Goal: Task Accomplishment & Management: Manage account settings

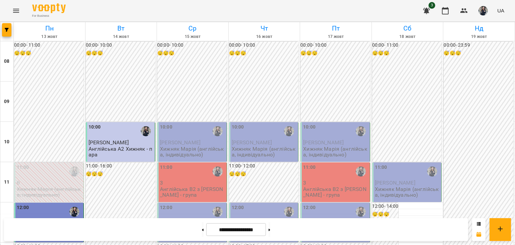
scroll to position [234, 0]
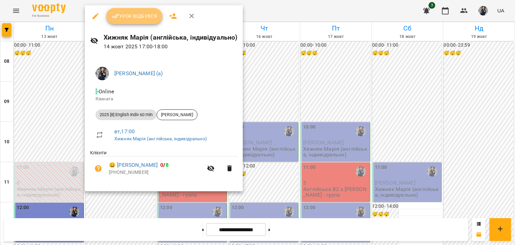
click at [144, 17] on span "Урок відбувся" at bounding box center [135, 16] width 46 height 8
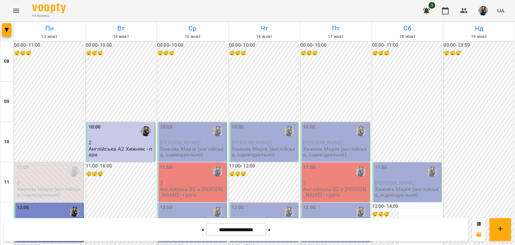
scroll to position [335, 0]
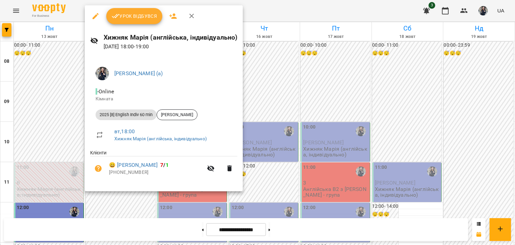
click at [130, 21] on button "Урок відбувся" at bounding box center [134, 16] width 56 height 16
